Goal: Complete application form

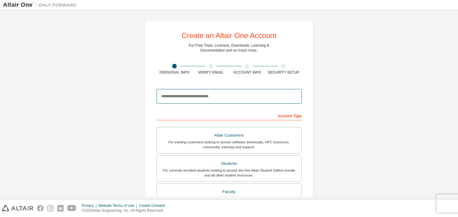
click at [203, 98] on input "email" at bounding box center [229, 96] width 145 height 15
click at [164, 97] on input "email" at bounding box center [229, 96] width 145 height 15
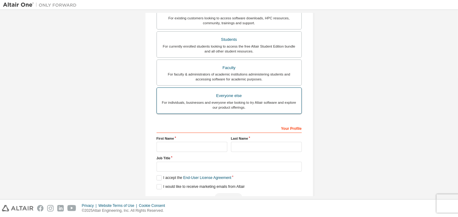
scroll to position [140, 0]
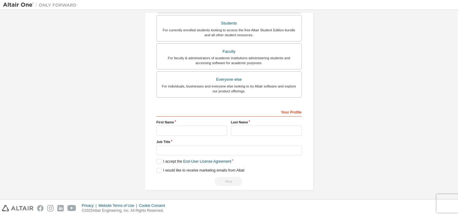
type input "**********"
click at [176, 130] on input "text" at bounding box center [192, 130] width 71 height 10
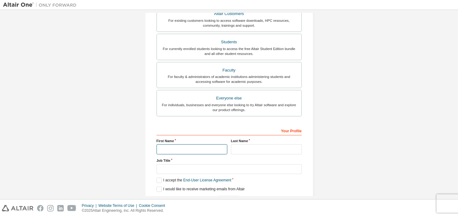
scroll to position [79, 0]
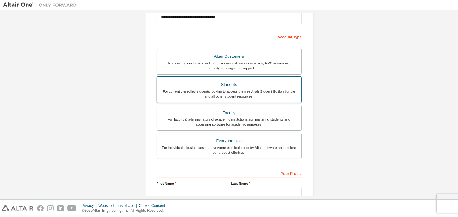
click at [212, 85] on div "Students" at bounding box center [229, 84] width 137 height 9
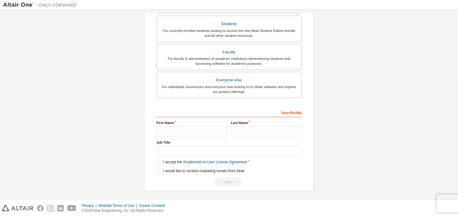
scroll to position [140, 0]
click at [188, 128] on input "text" at bounding box center [192, 130] width 71 height 10
type input "******"
type input "****"
click at [159, 162] on label "I accept the Academic End-User License Agreement" at bounding box center [202, 161] width 91 height 5
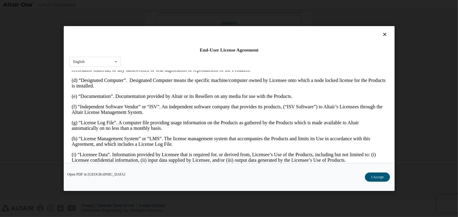
scroll to position [184, 0]
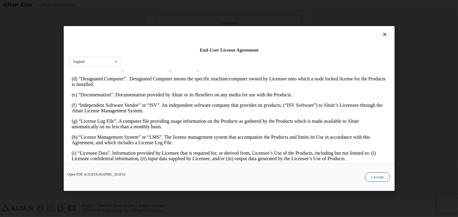
click at [381, 178] on button "I Accept" at bounding box center [377, 176] width 25 height 9
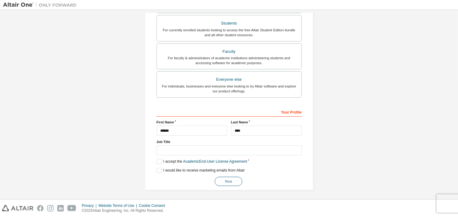
click at [229, 181] on button "Next" at bounding box center [229, 180] width 28 height 9
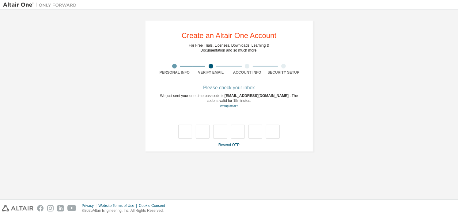
scroll to position [0, 0]
type input "*"
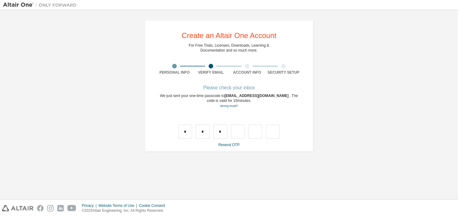
type input "*"
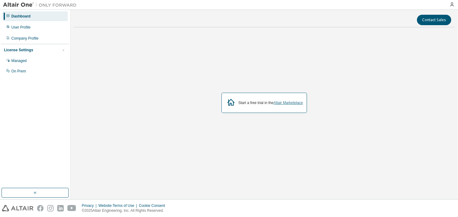
click at [278, 104] on link "Altair Marketplace" at bounding box center [288, 102] width 29 height 4
